Goal: Check status

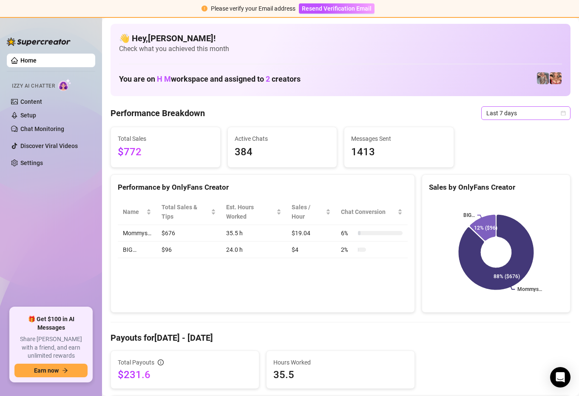
click at [566, 111] on icon "calendar" at bounding box center [563, 113] width 5 height 5
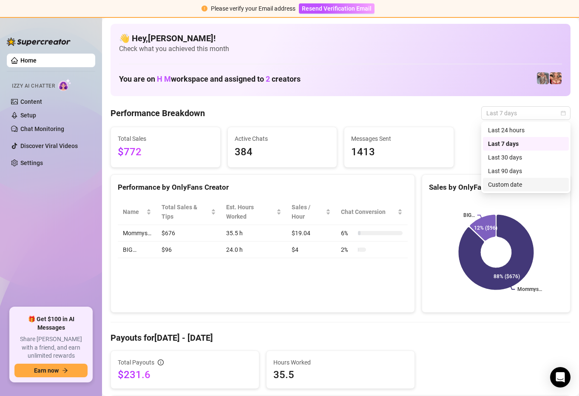
click at [523, 185] on div "Custom date" at bounding box center [526, 184] width 76 height 9
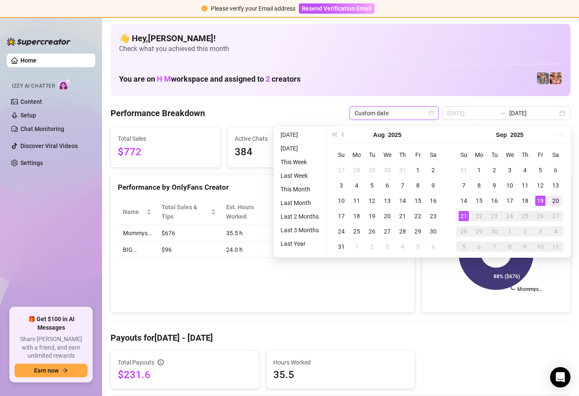
type input "[DATE]"
click at [559, 198] on div "20" at bounding box center [556, 201] width 10 height 10
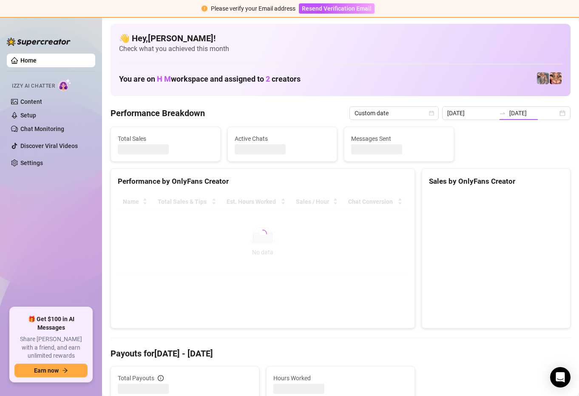
type input "[DATE]"
